Goal: Task Accomplishment & Management: Manage account settings

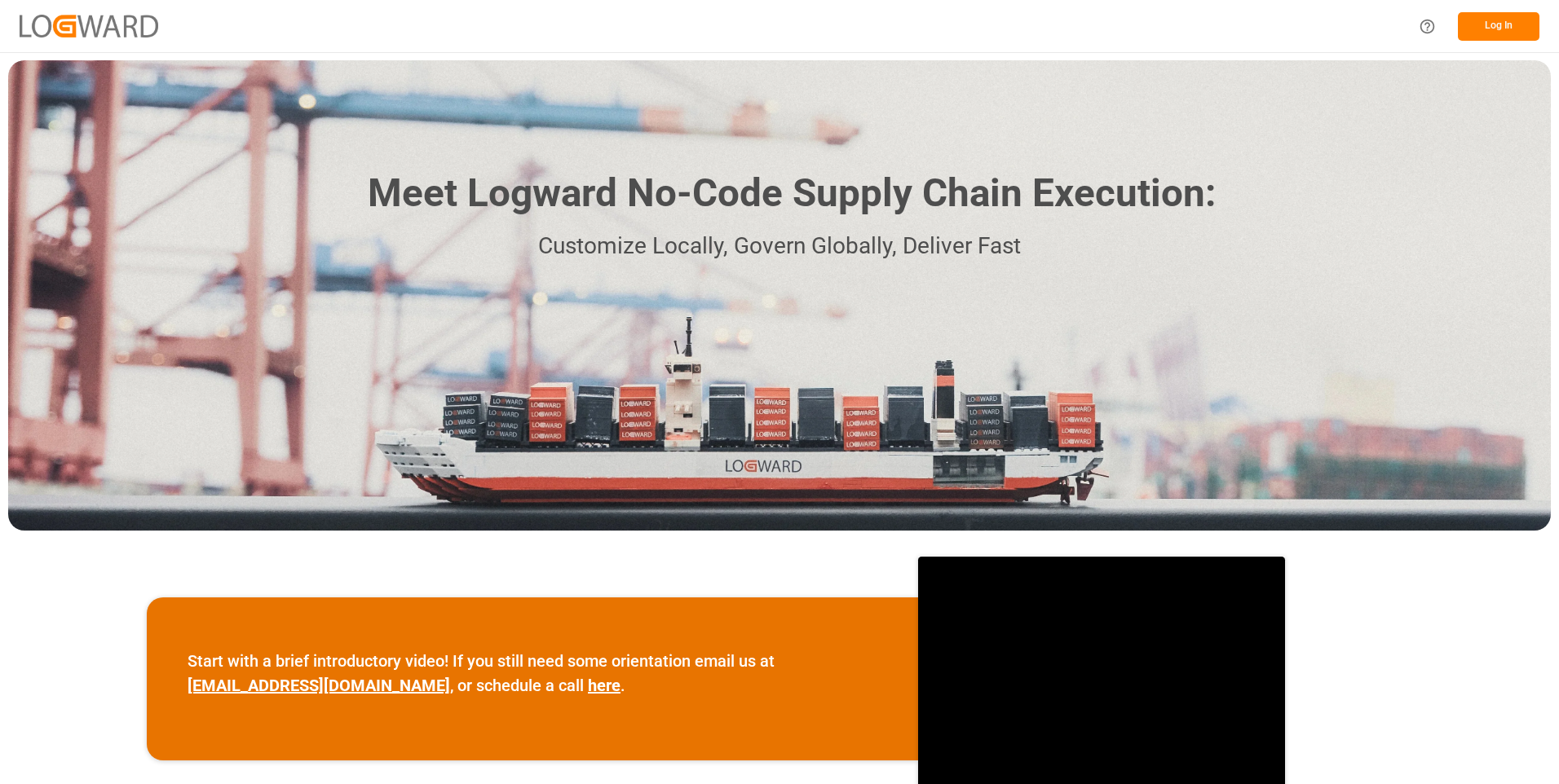
click at [1504, 26] on button "Log In" at bounding box center [1498, 26] width 82 height 28
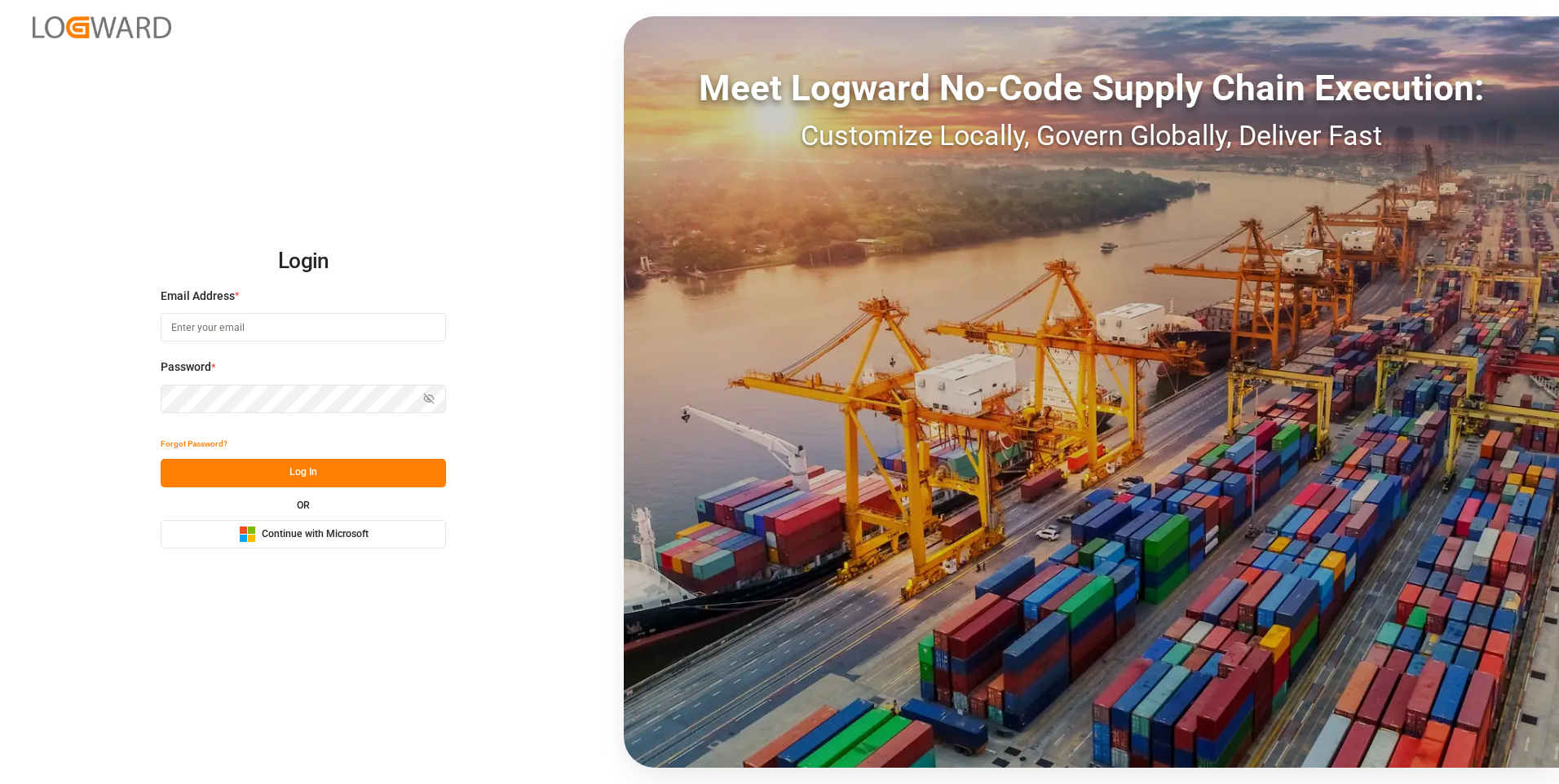
type input "[EMAIL_ADDRESS][DOMAIN_NAME]"
click at [311, 474] on button "Log In" at bounding box center [303, 473] width 285 height 28
